Goal: Task Accomplishment & Management: Manage account settings

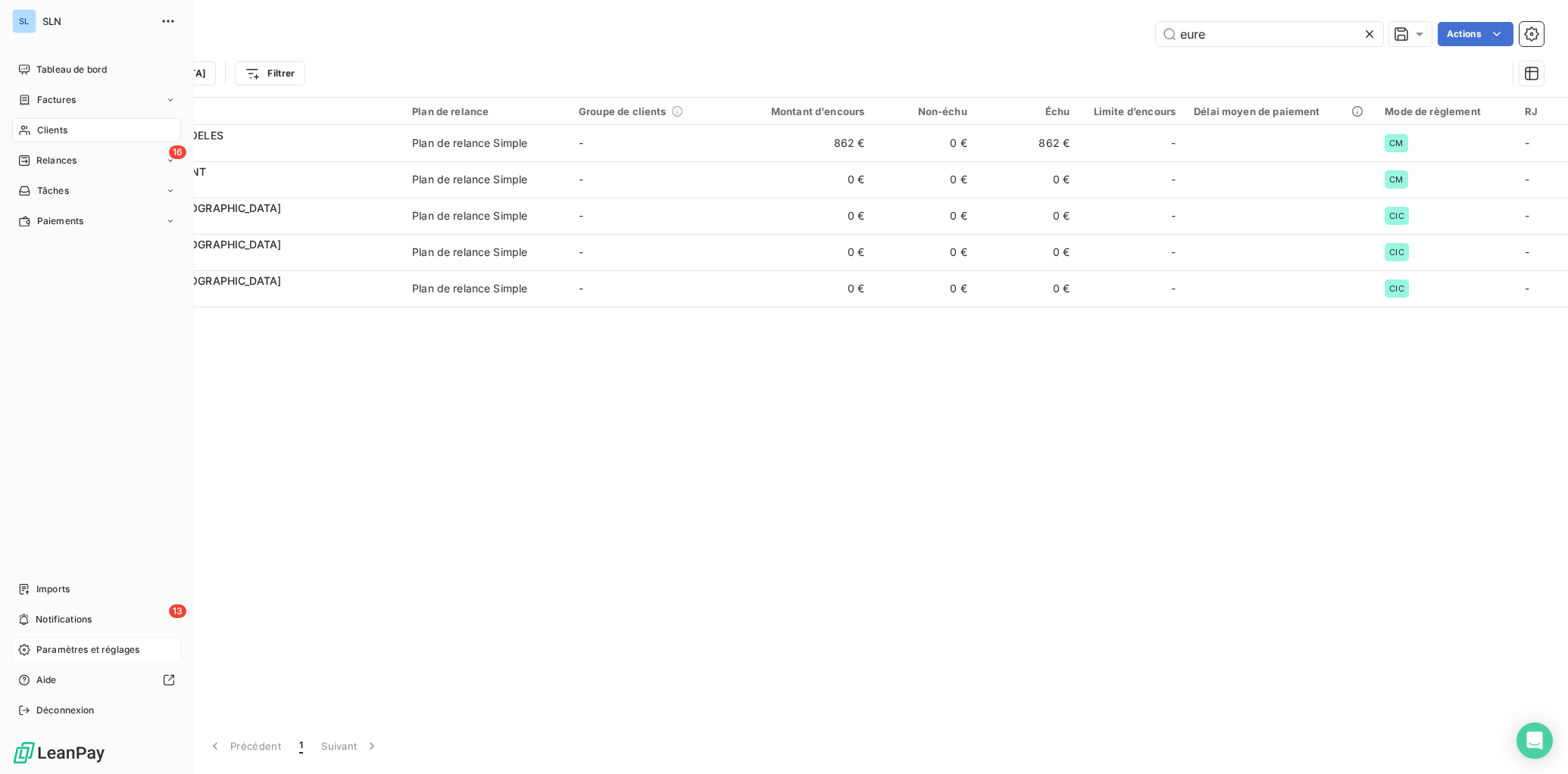
click at [70, 653] on span "Paramètres et réglages" at bounding box center [88, 650] width 103 height 13
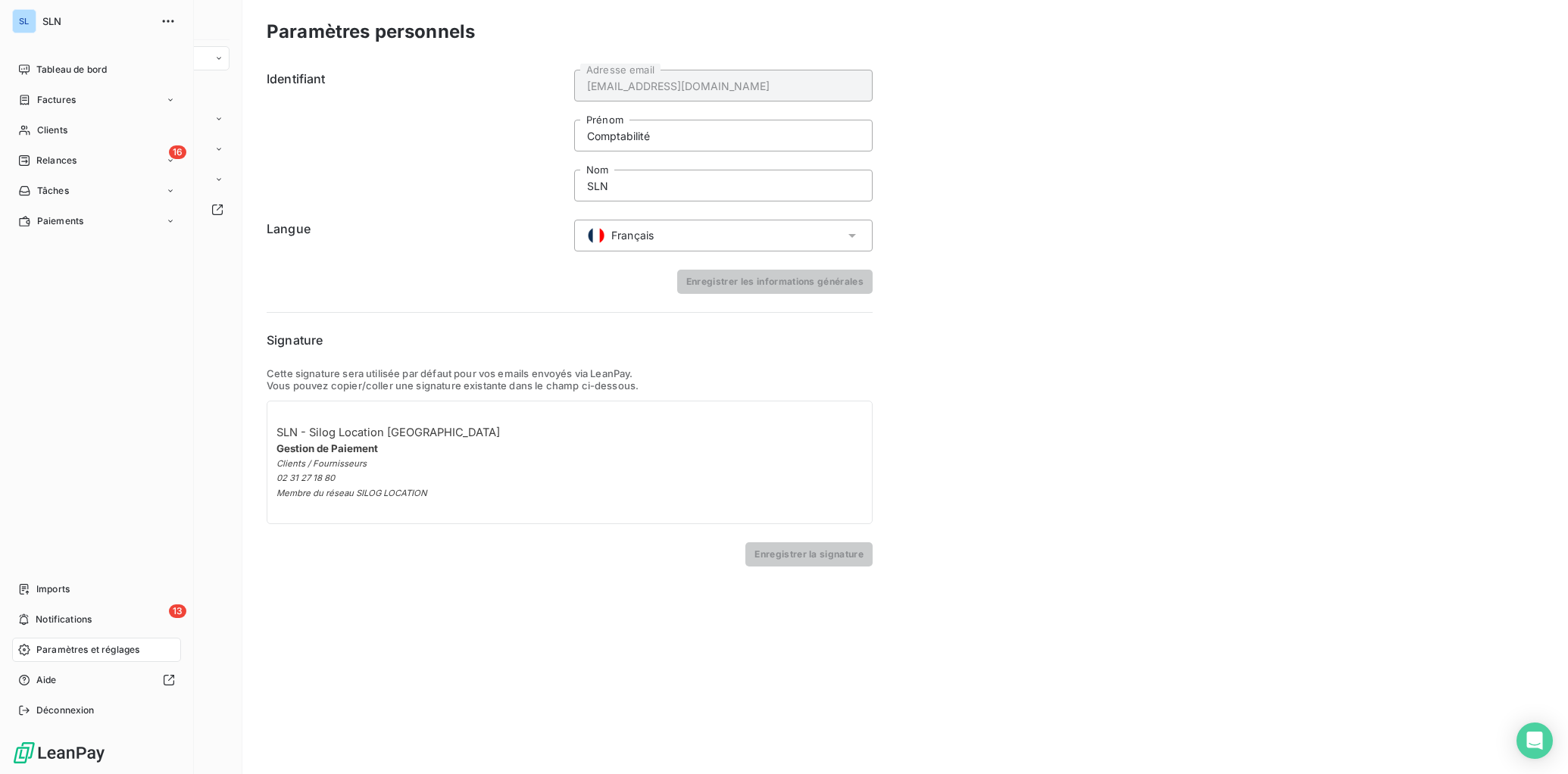
click at [29, 21] on div "SL" at bounding box center [24, 21] width 24 height 24
click at [161, 22] on icon "button" at bounding box center [169, 21] width 15 height 15
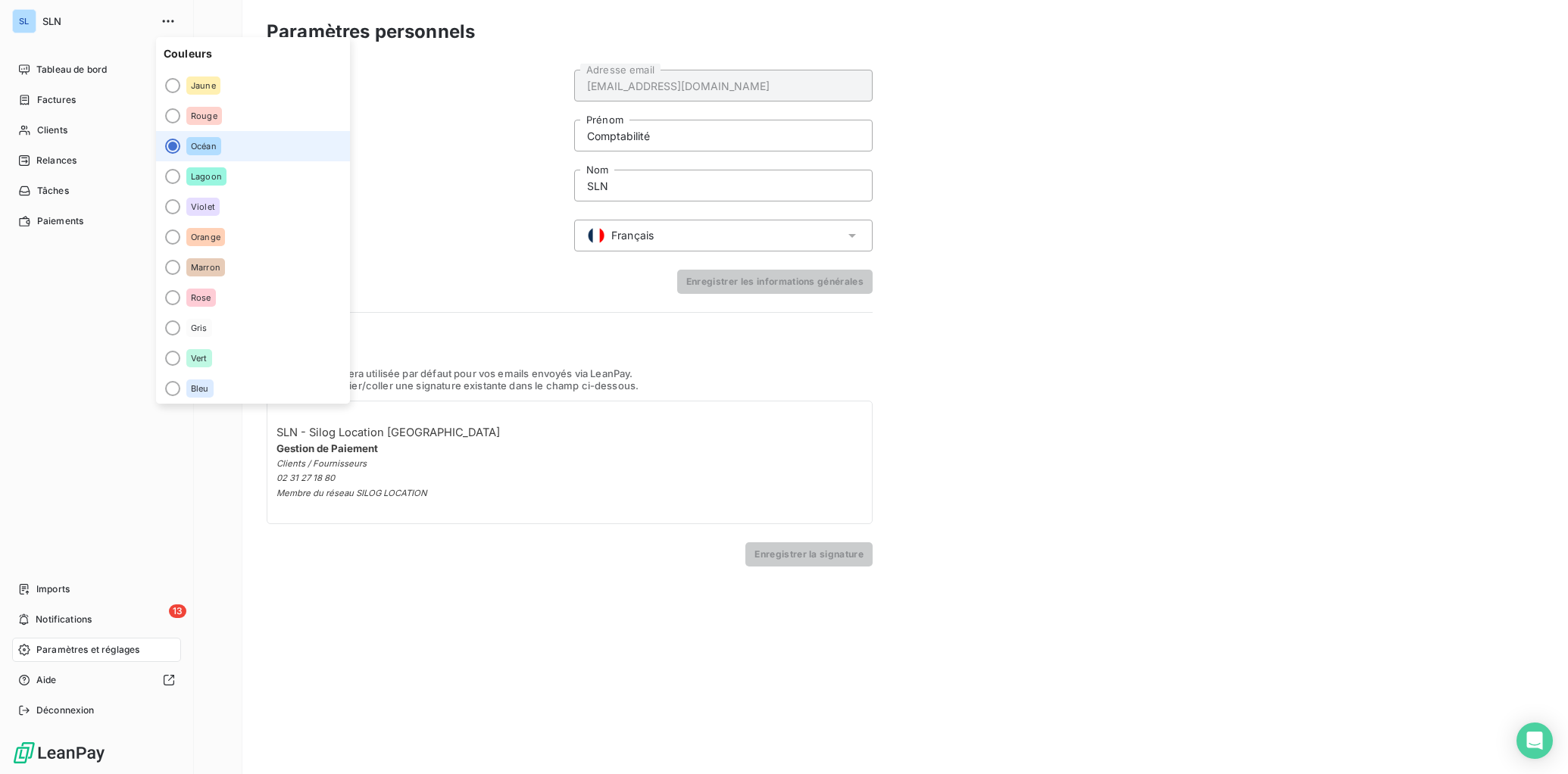
click at [64, 21] on span "SLN" at bounding box center [97, 21] width 109 height 12
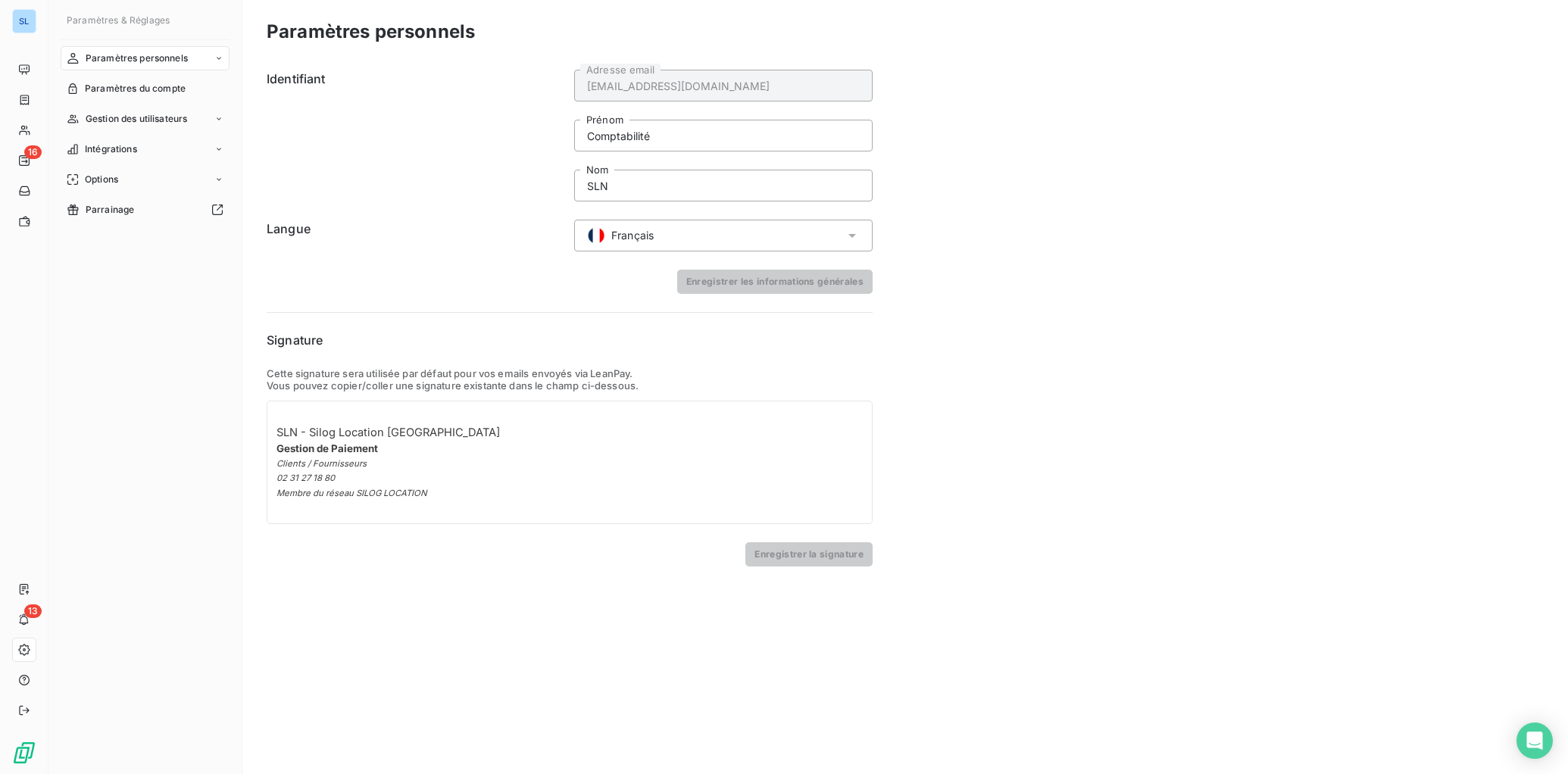
click at [1243, 496] on div "Paramètres personnels Identifiant [EMAIL_ADDRESS][DOMAIN_NAME] Adresse email Co…" at bounding box center [905, 387] width 1325 height 774
click at [190, 91] on div "Paramètres du compte" at bounding box center [145, 88] width 169 height 24
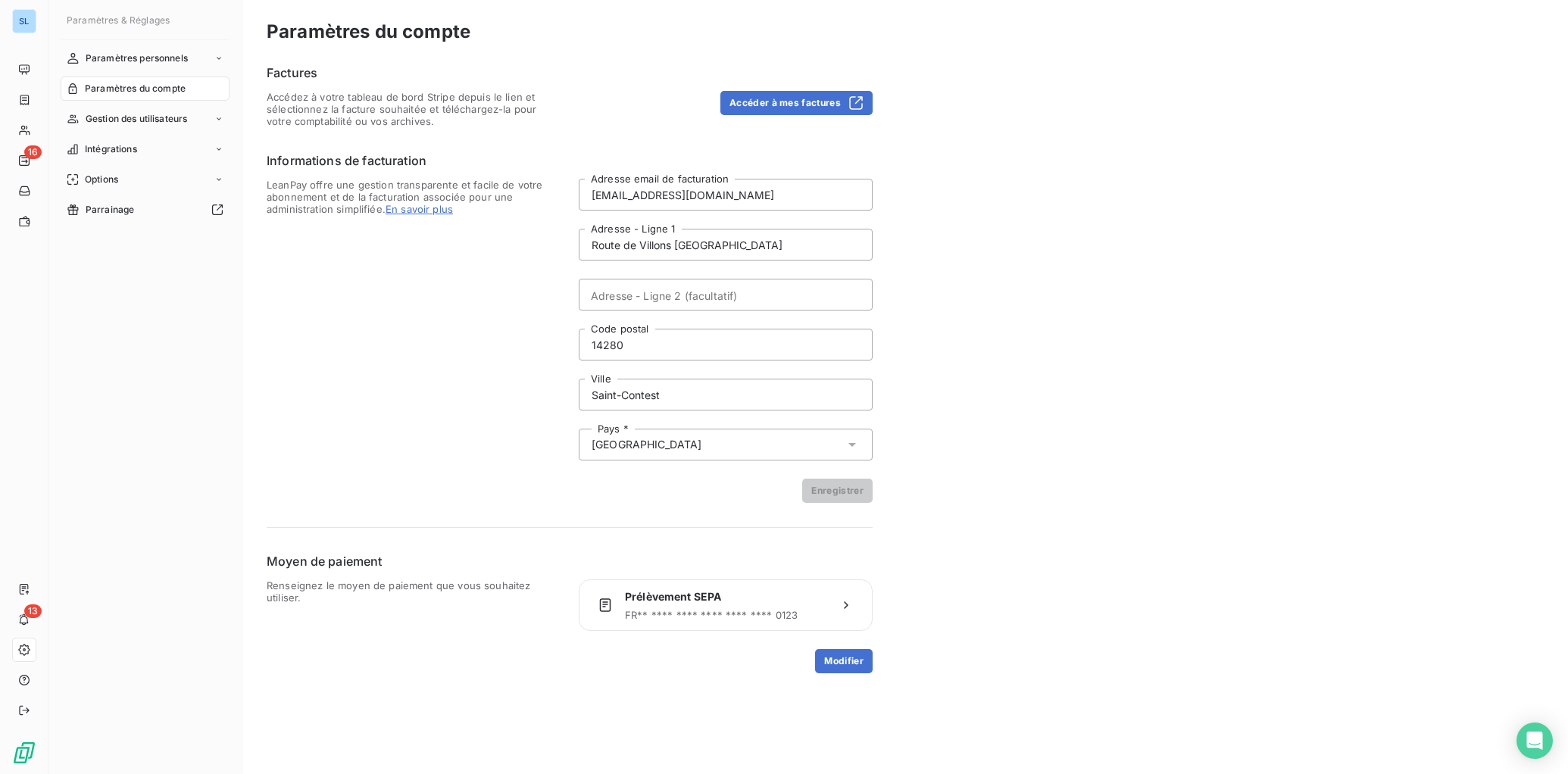
drag, startPoint x: 770, startPoint y: 100, endPoint x: 906, endPoint y: 154, distance: 146.3
click at [770, 101] on button "Accéder à mes factures" at bounding box center [797, 102] width 152 height 24
